Goal: Check status: Check status

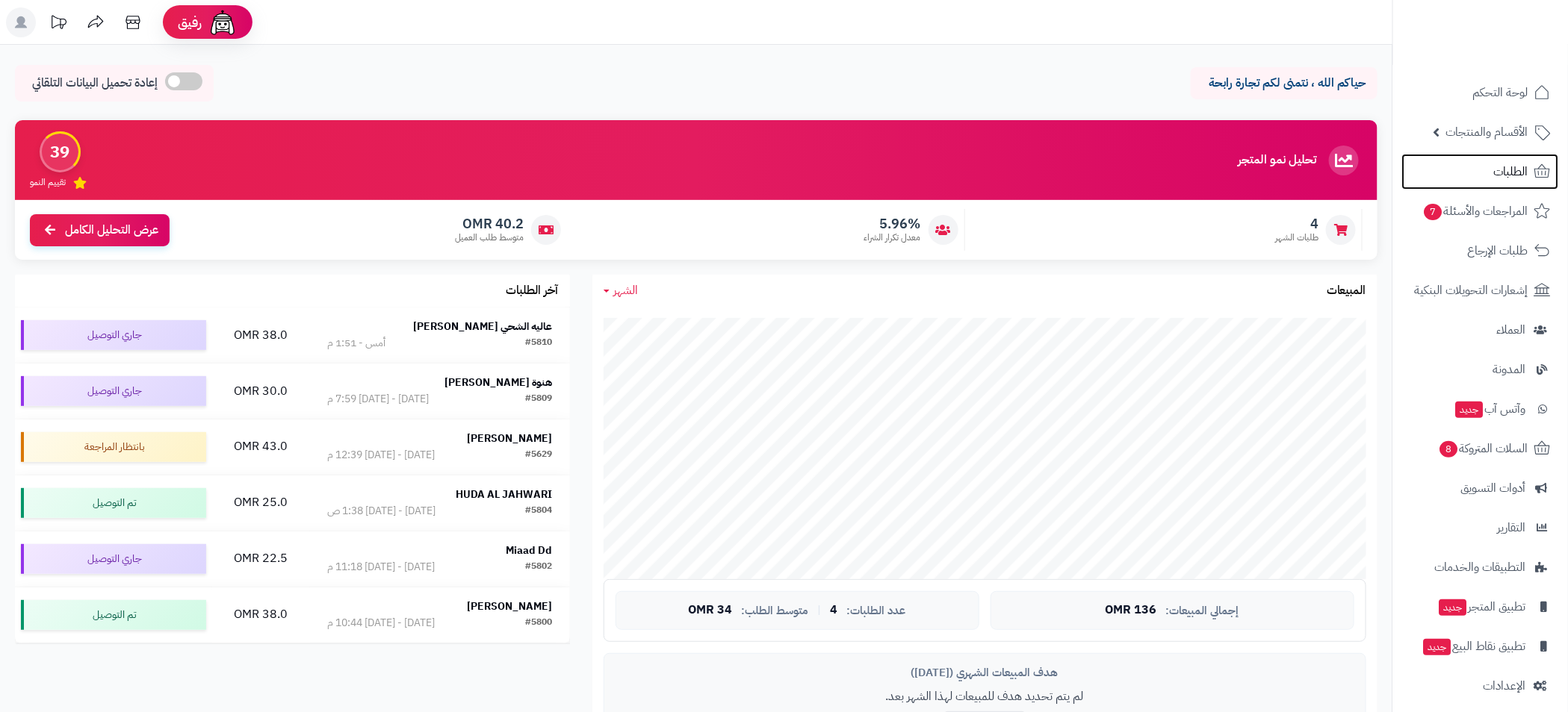
click at [1503, 178] on span "الطلبات" at bounding box center [1510, 172] width 34 height 21
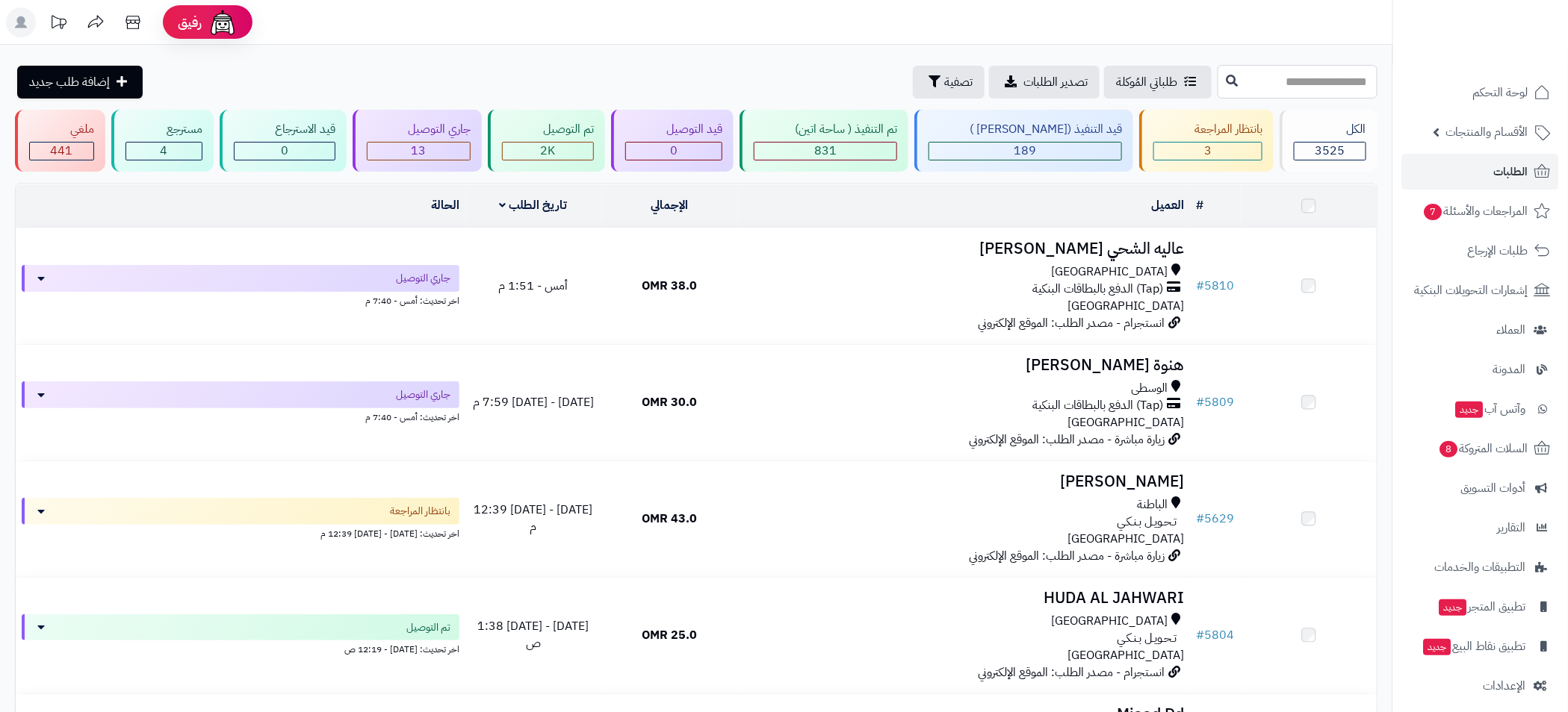
click at [1301, 83] on input "text" at bounding box center [1297, 81] width 160 height 34
paste input "****"
type input "****"
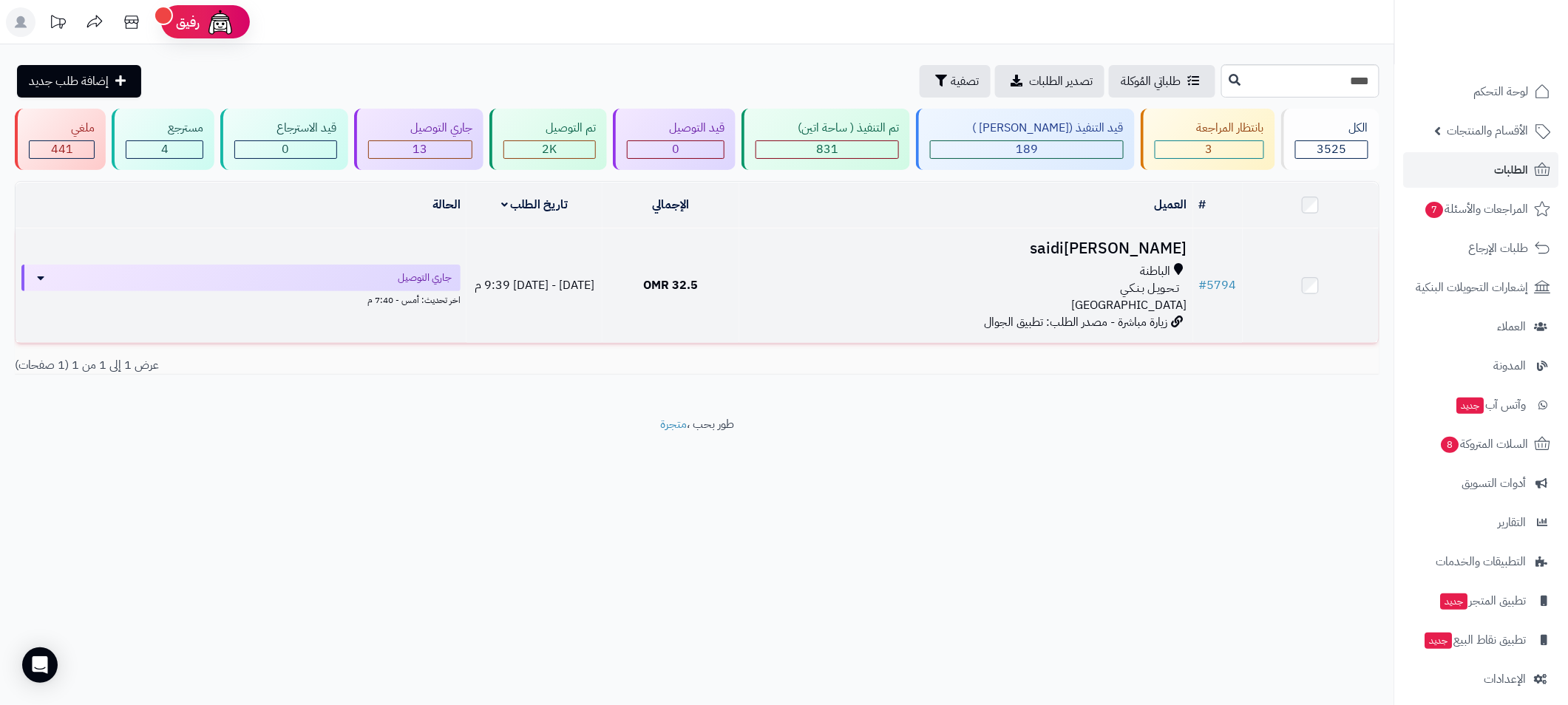
click at [860, 263] on div "الباطنة" at bounding box center [966, 272] width 442 height 17
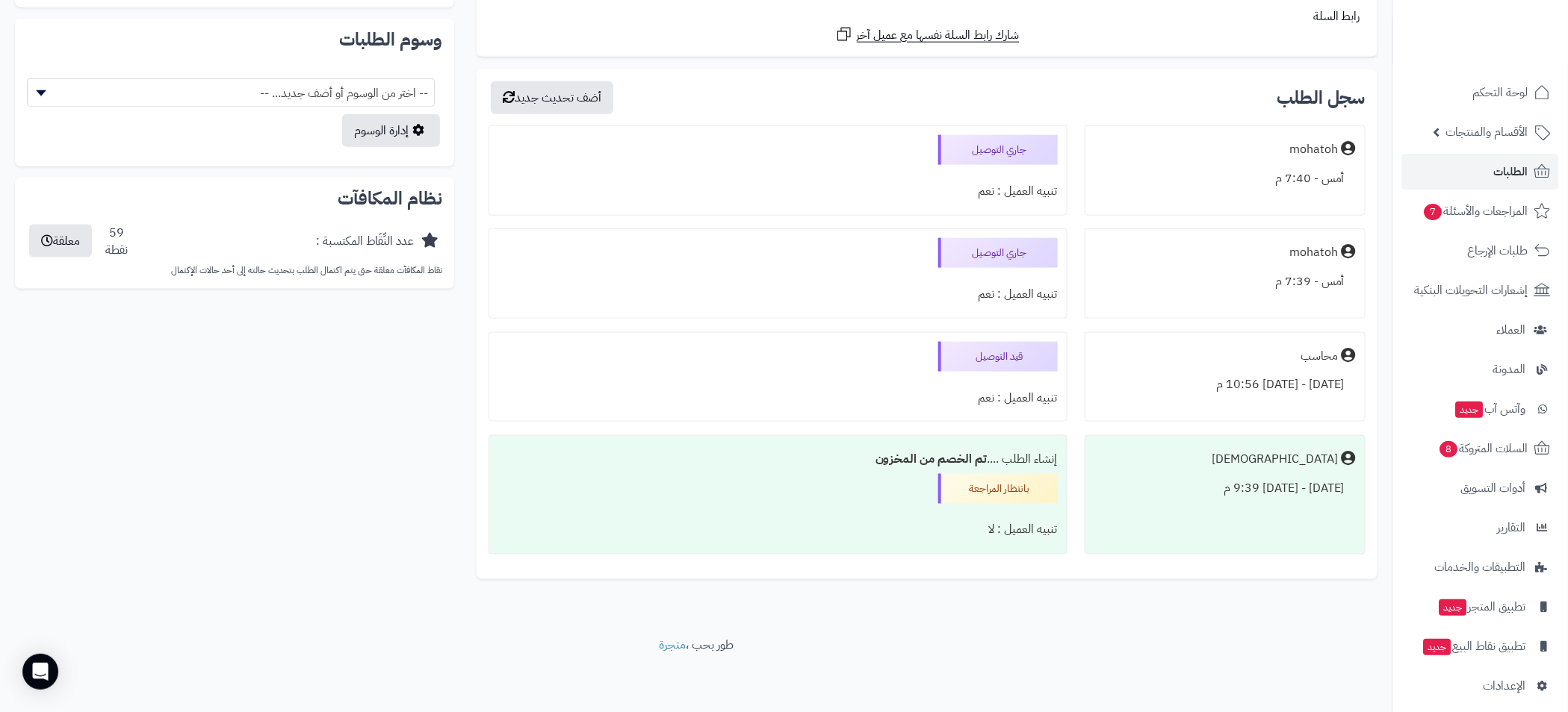
scroll to position [492, 0]
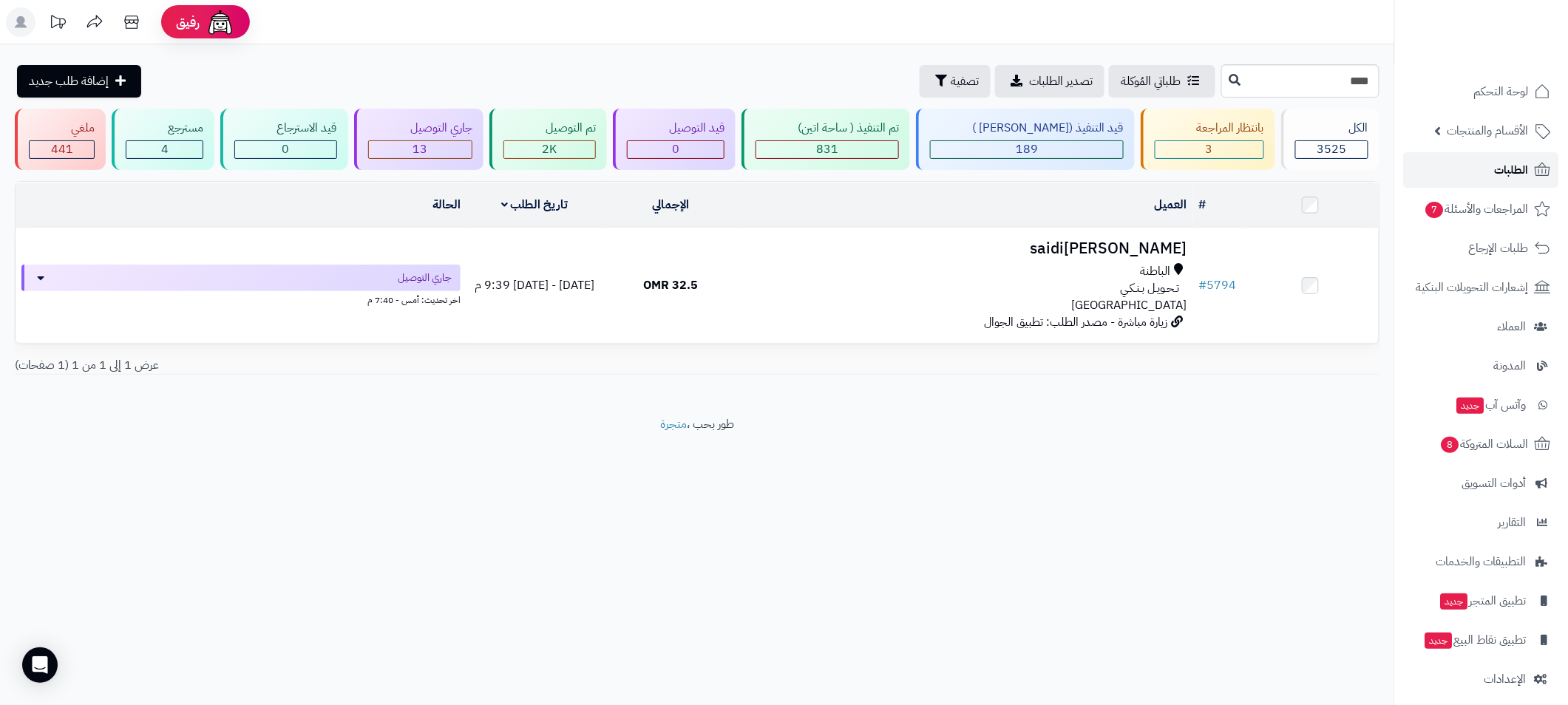
click at [1507, 164] on span "الطلبات" at bounding box center [1511, 171] width 34 height 21
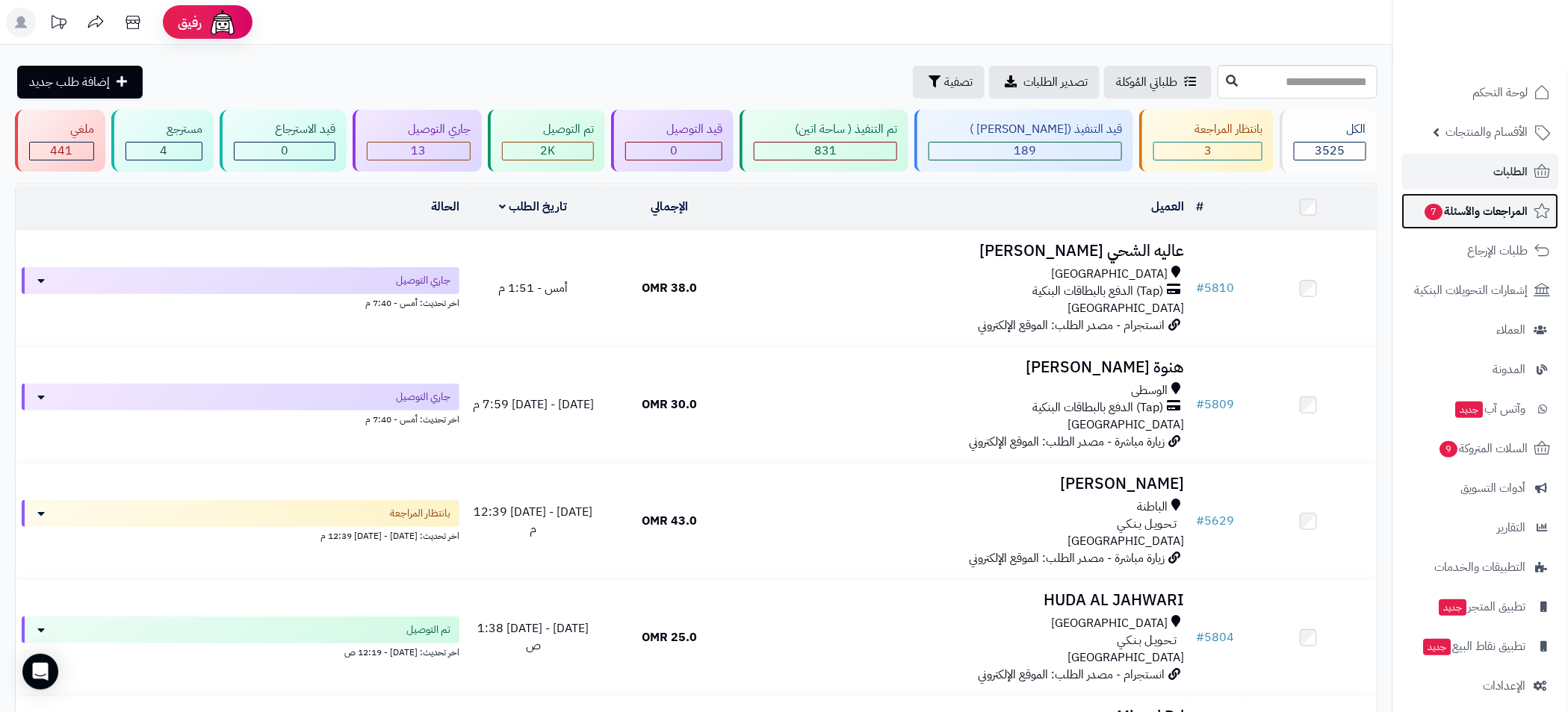
click at [1441, 205] on span "المراجعات والأسئلة 7" at bounding box center [1476, 212] width 105 height 21
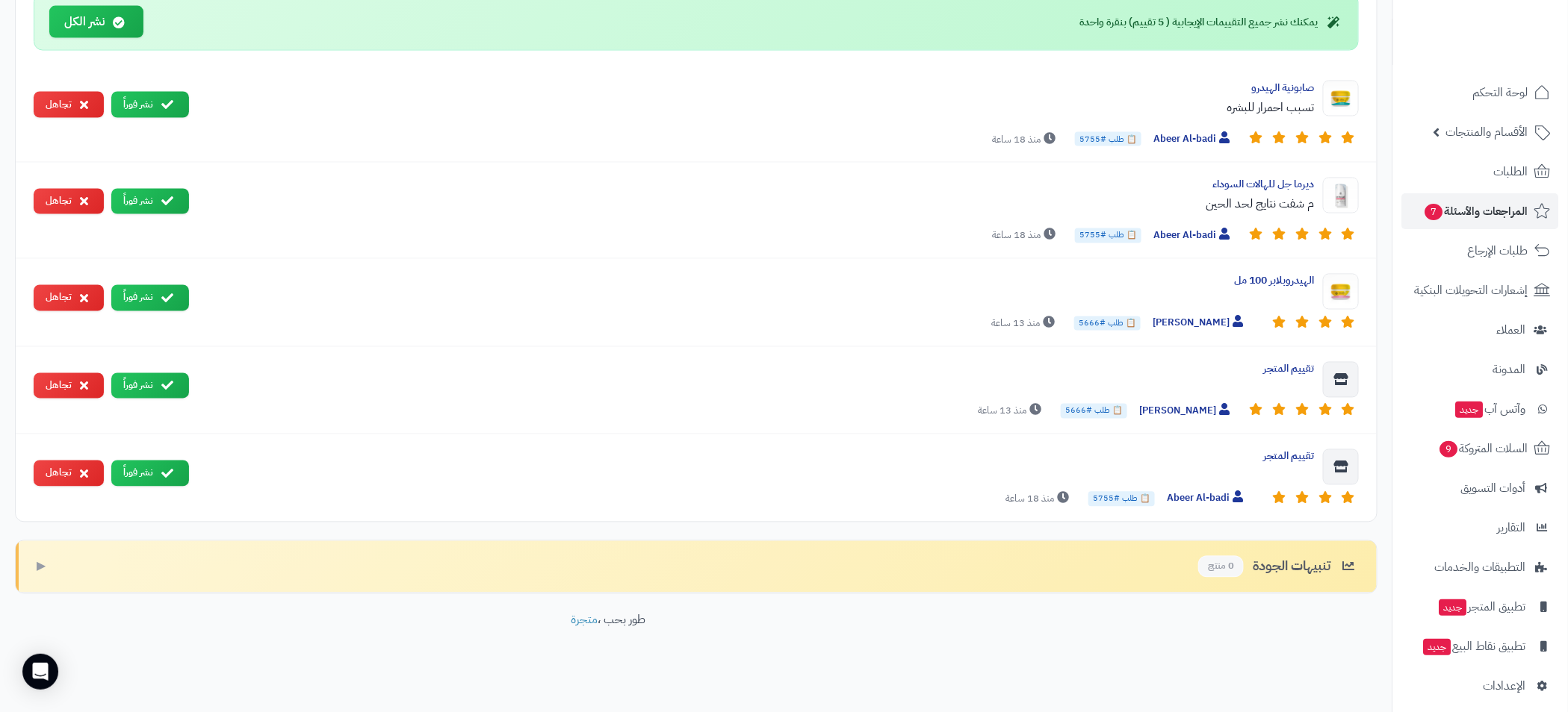
scroll to position [855, 0]
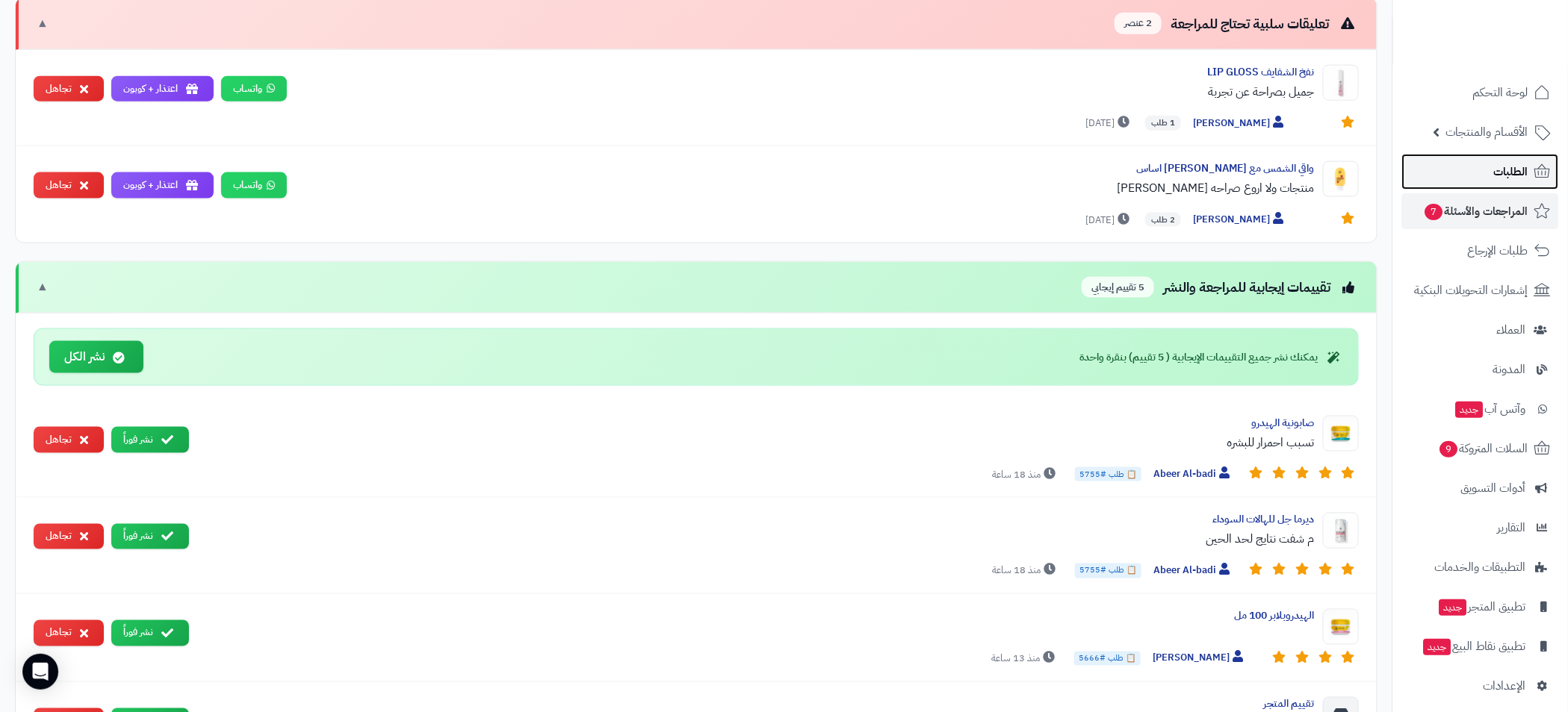
click at [1471, 169] on link "الطلبات" at bounding box center [1480, 171] width 157 height 36
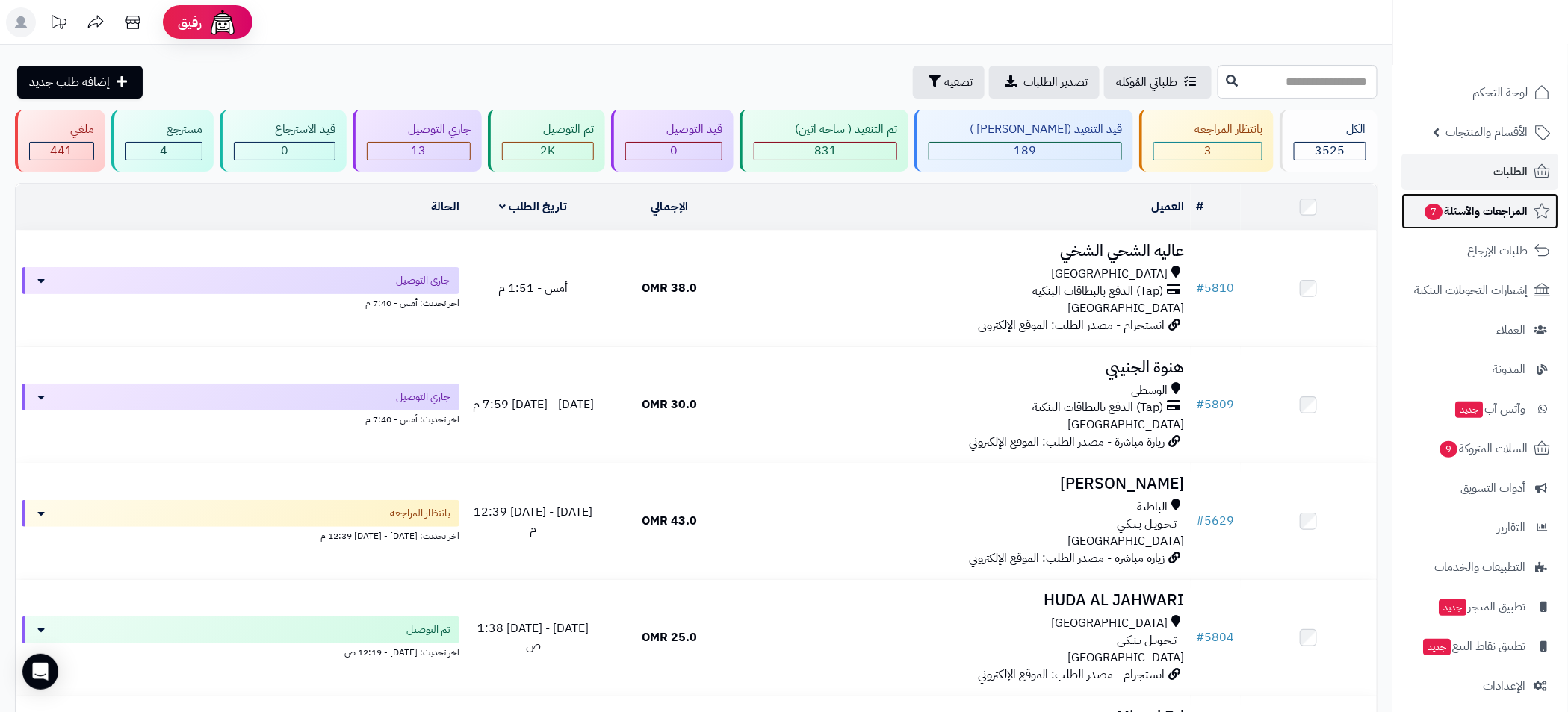
click at [1445, 204] on span "المراجعات والأسئلة 7" at bounding box center [1476, 212] width 105 height 21
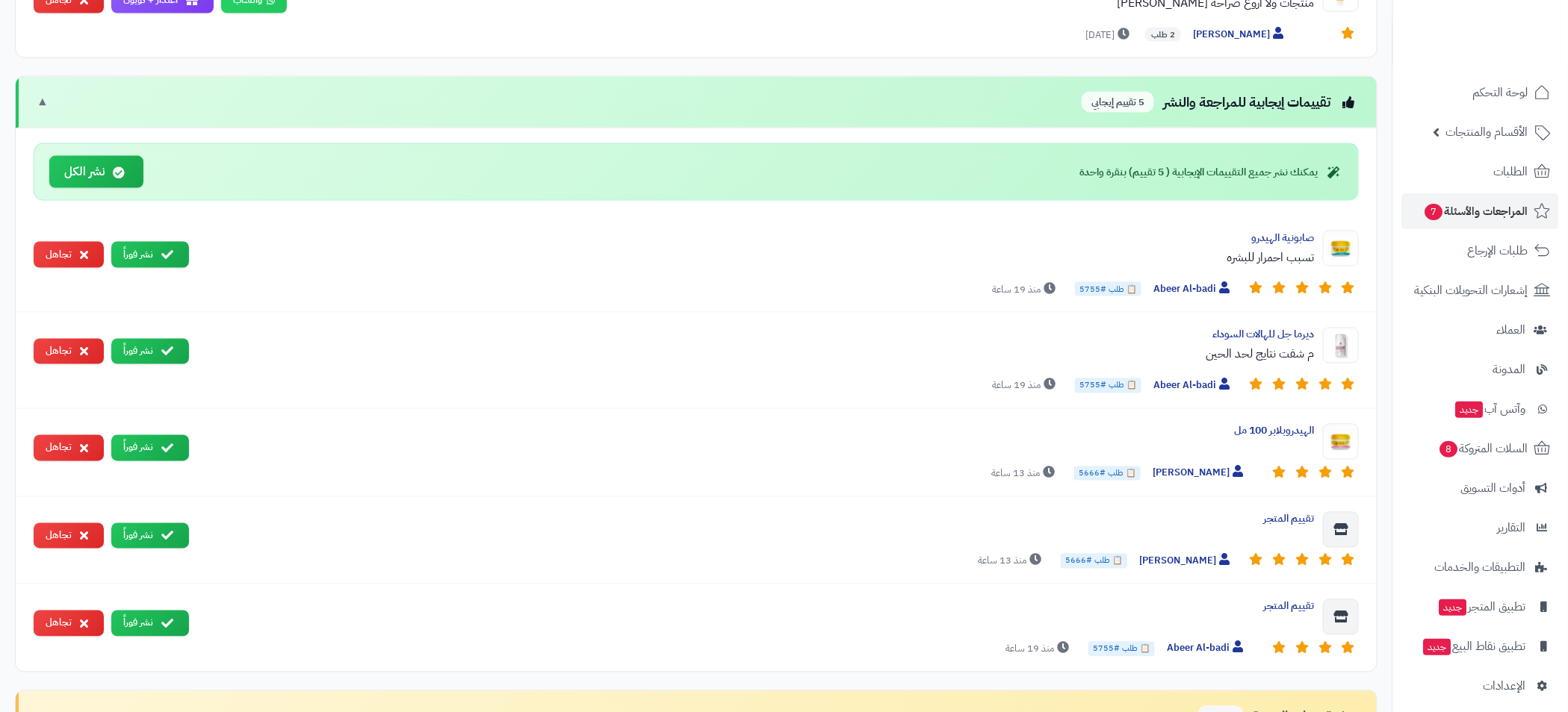
scroll to position [1191, 0]
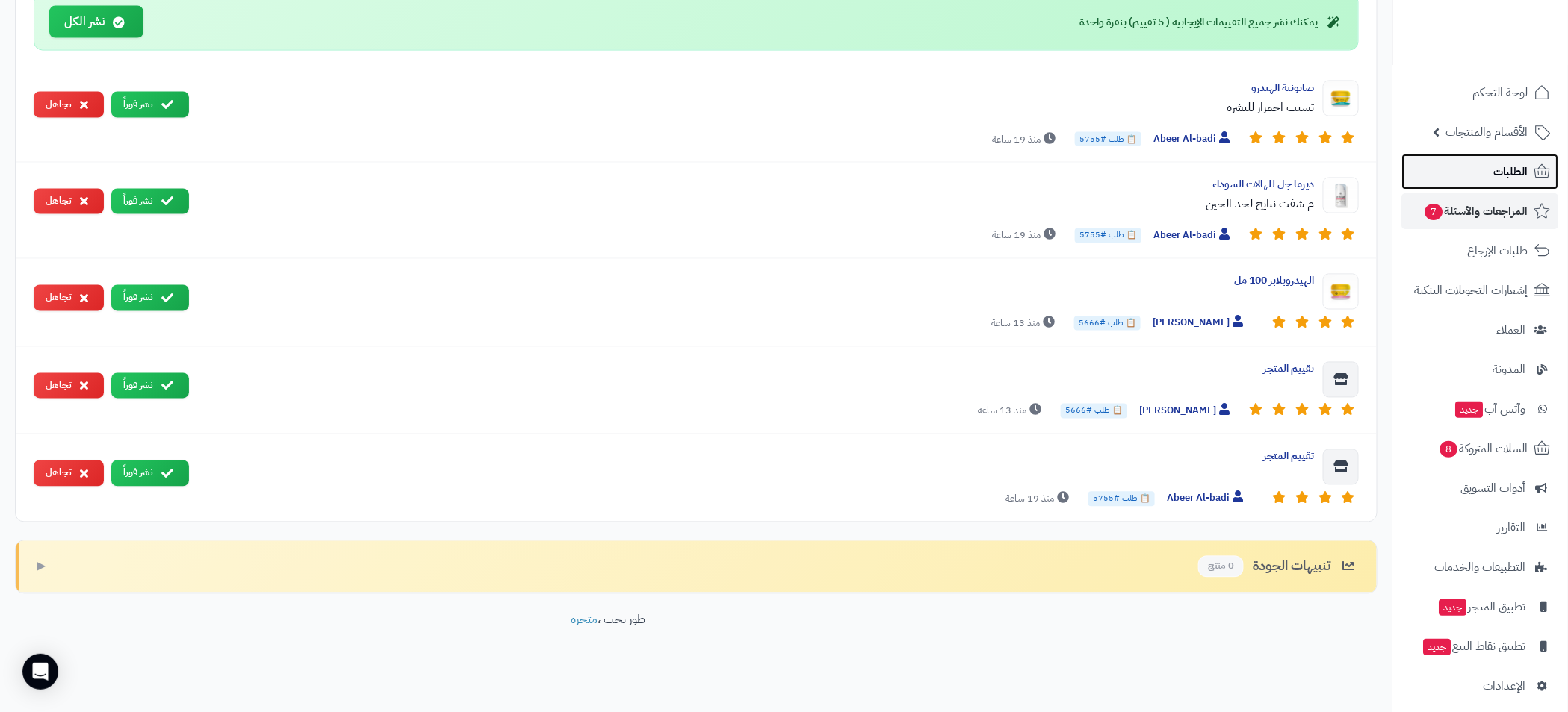
click at [1494, 172] on span "الطلبات" at bounding box center [1510, 172] width 34 height 21
